Goal: Information Seeking & Learning: Find specific fact

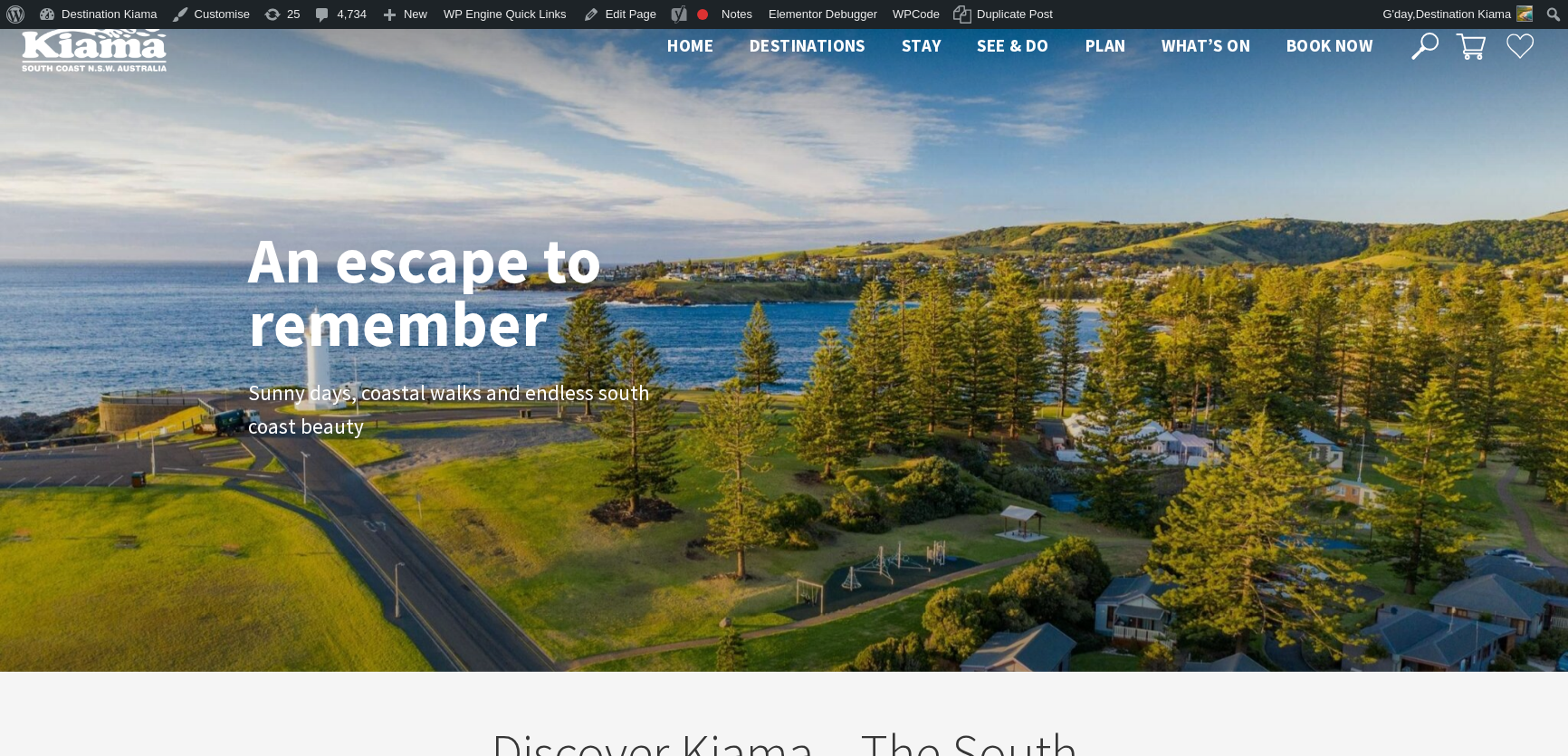
scroll to position [313, 1579]
click at [1437, 37] on icon at bounding box center [1424, 46] width 27 height 27
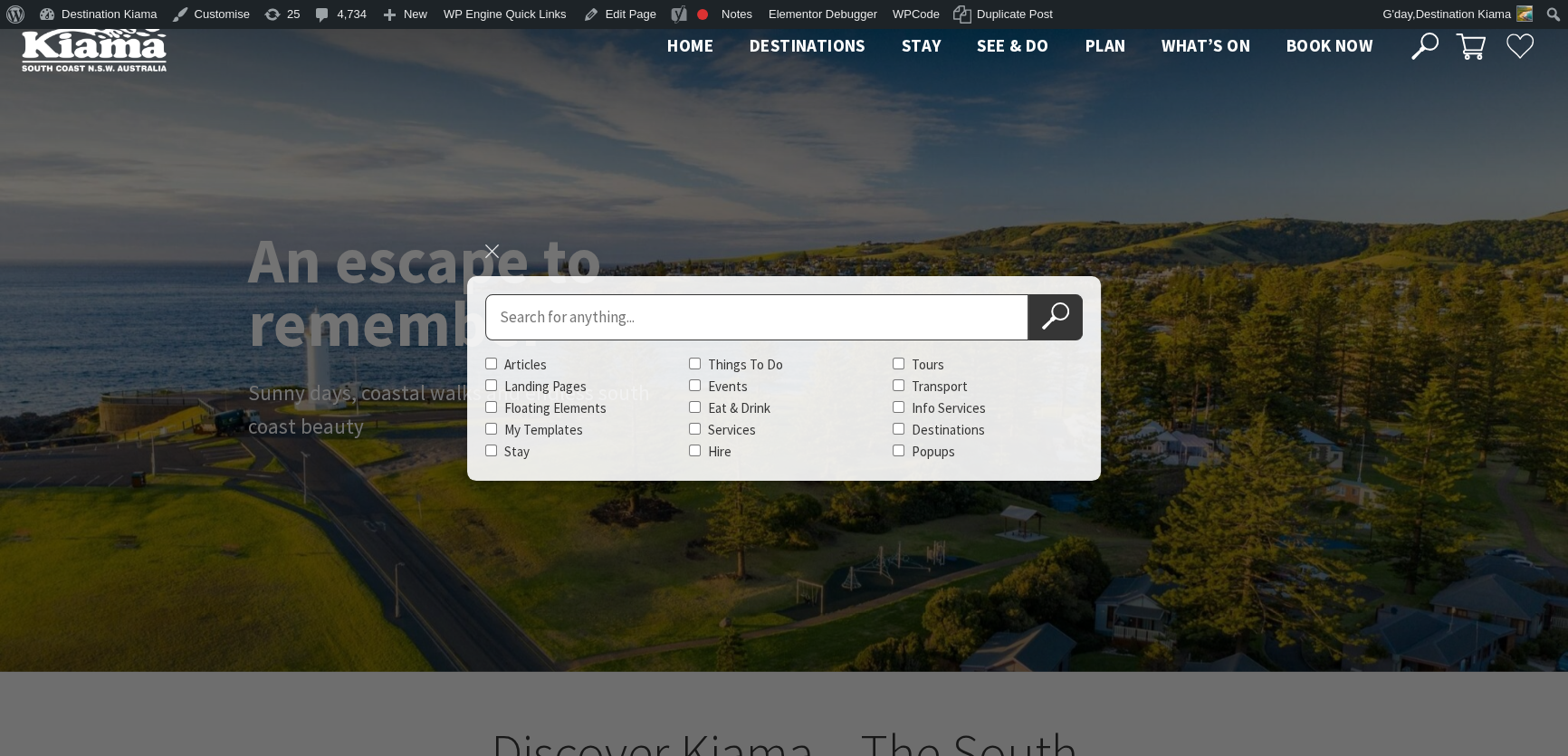
click at [683, 319] on input "Search for" at bounding box center [757, 317] width 543 height 46
type input "seven marks galery"
click at [1028, 294] on button "Search Now" at bounding box center [1056, 317] width 54 height 46
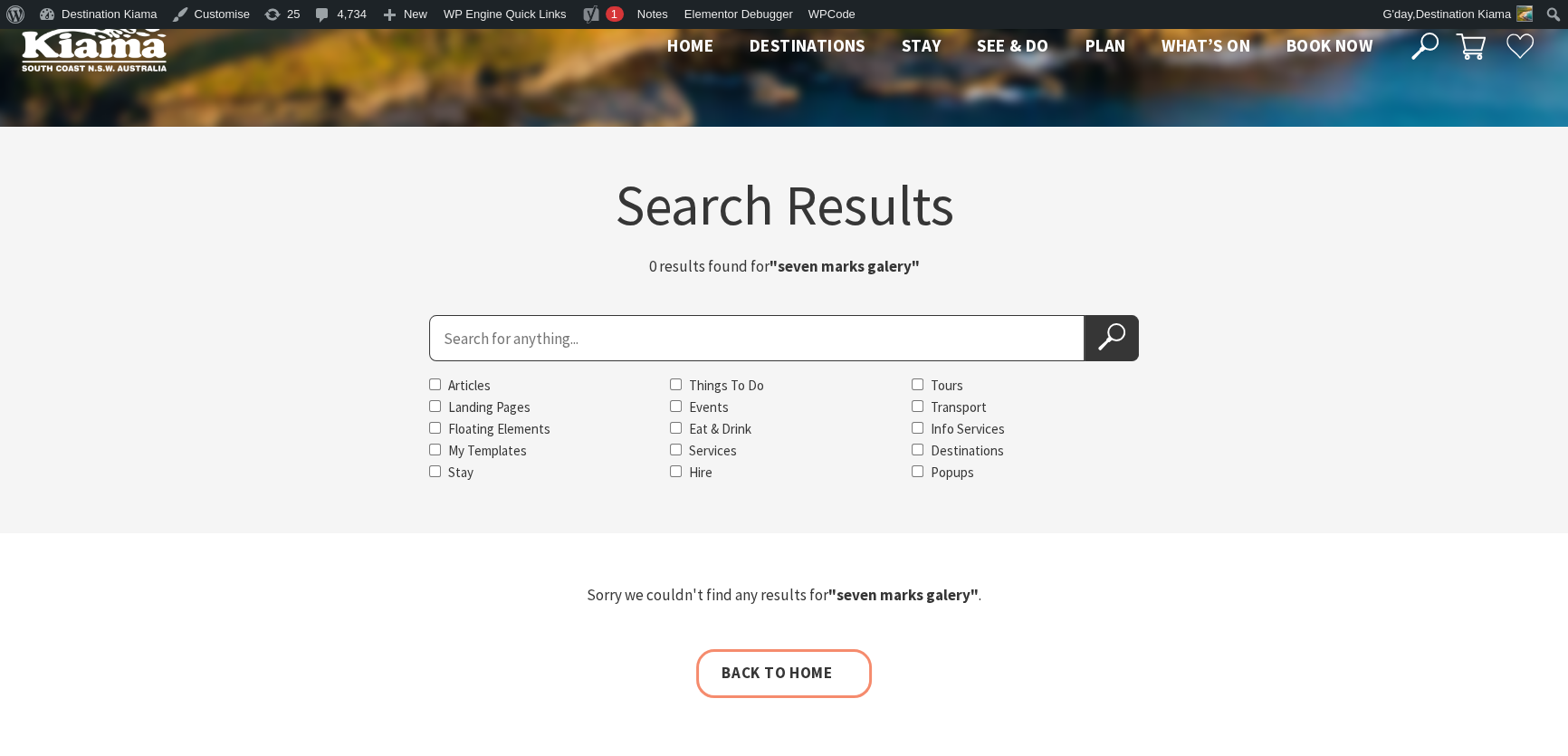
click at [577, 341] on input "Search for" at bounding box center [757, 337] width 656 height 46
type input "seven marks"
click at [1085, 315] on button "Search Now" at bounding box center [1112, 337] width 54 height 46
click at [441, 337] on input "Search for" at bounding box center [757, 337] width 656 height 46
